Goal: Navigation & Orientation: Find specific page/section

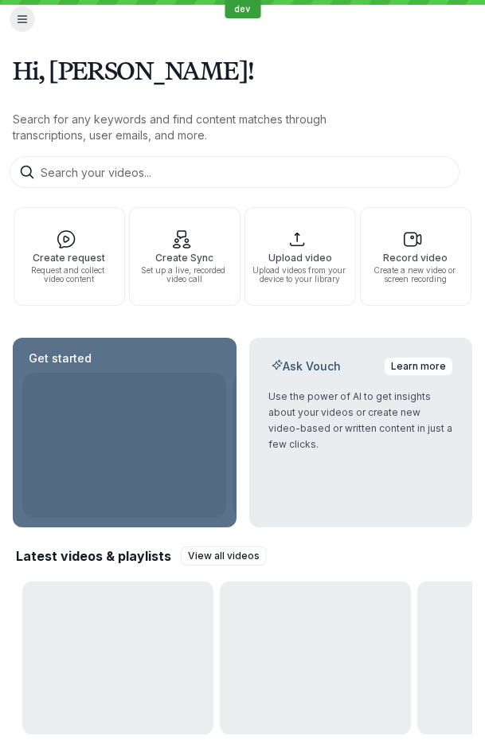
drag, startPoint x: 484, startPoint y: 114, endPoint x: 821, endPoint y: 112, distance: 337.0
click at [485, 112] on html "dev Vouch Create Search Inbox Home Requests Library Playlists Recruiter Analyti…" at bounding box center [242, 372] width 485 height 744
